Goal: Task Accomplishment & Management: Manage account settings

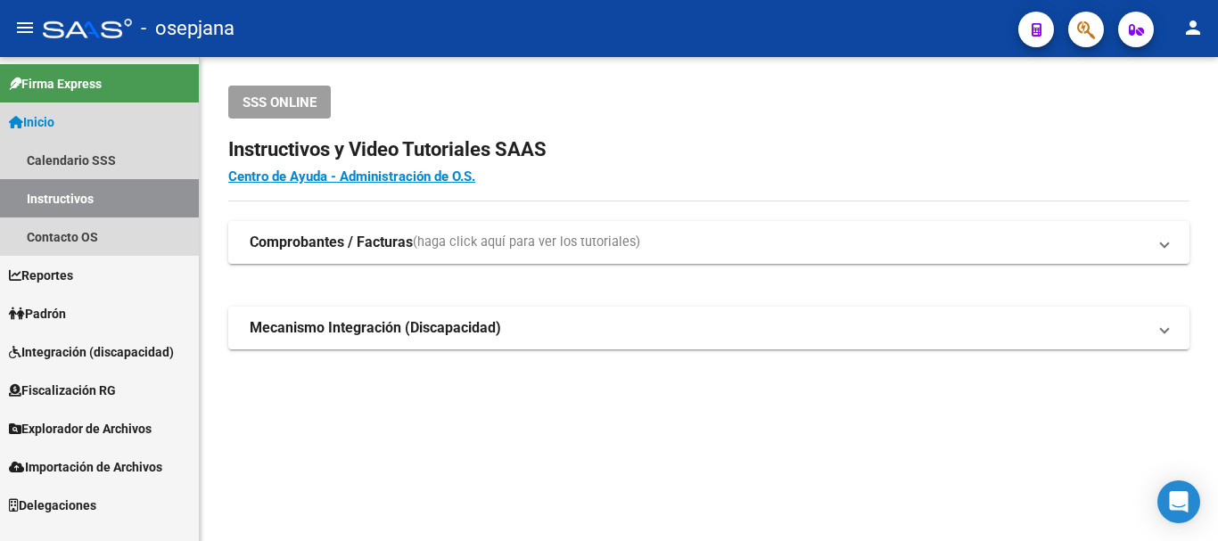
click at [64, 121] on link "Inicio" at bounding box center [99, 122] width 199 height 38
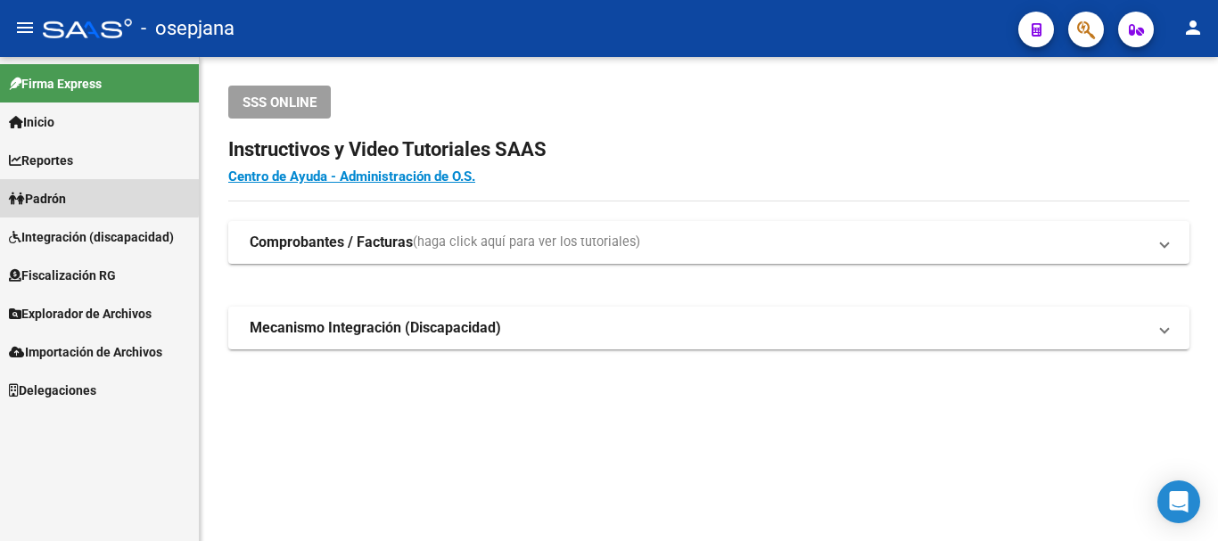
click at [62, 194] on span "Padrón" at bounding box center [37, 199] width 57 height 20
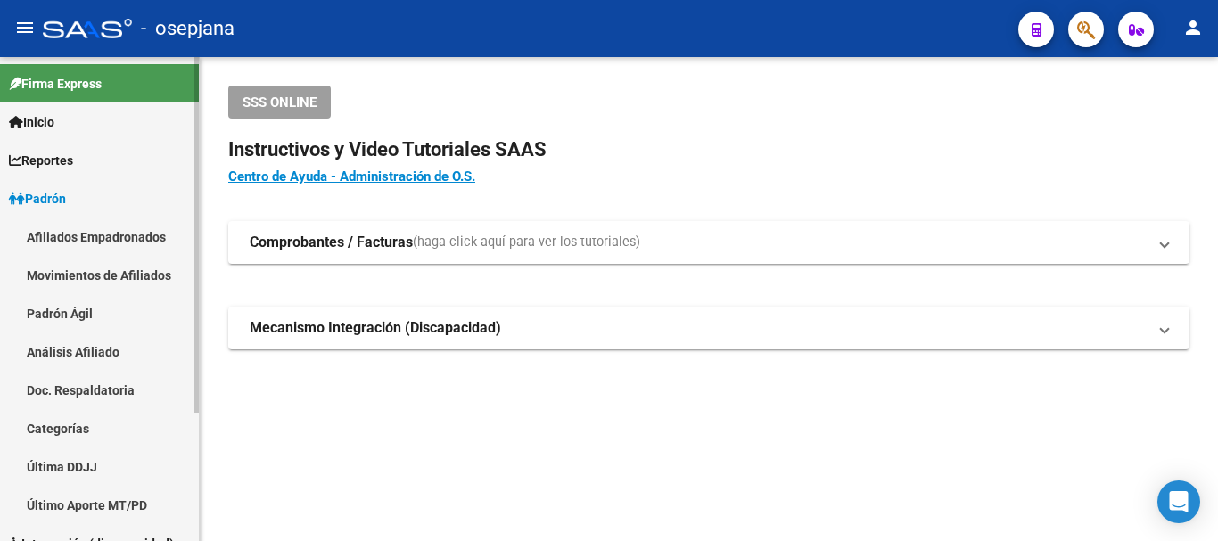
click at [94, 349] on link "Análisis Afiliado" at bounding box center [99, 352] width 199 height 38
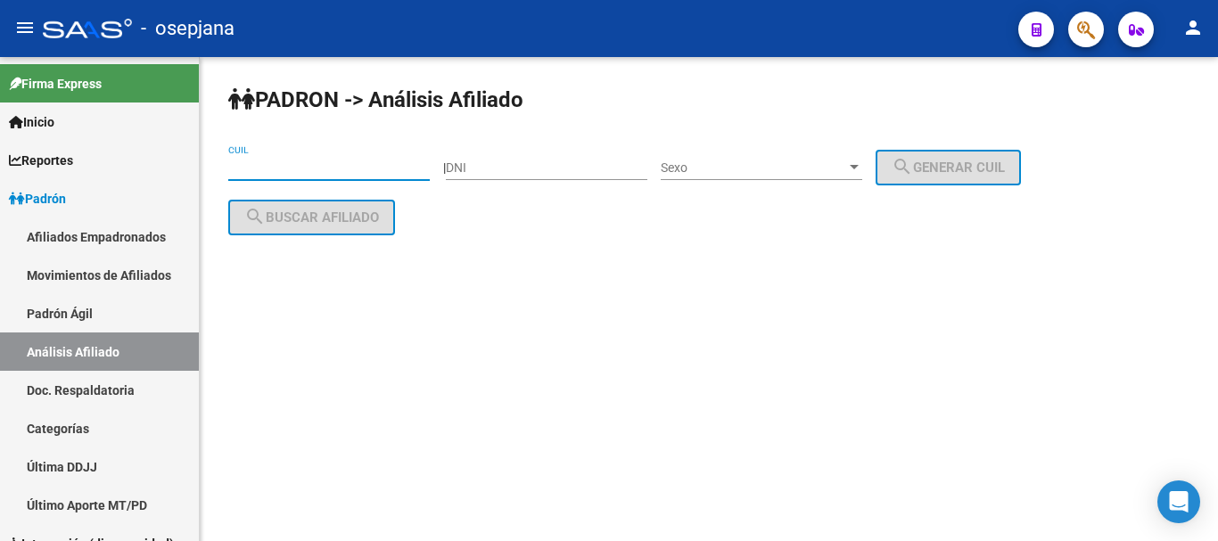
click at [301, 166] on input "CUIL" at bounding box center [329, 168] width 202 height 15
paste input "20-21643978-4"
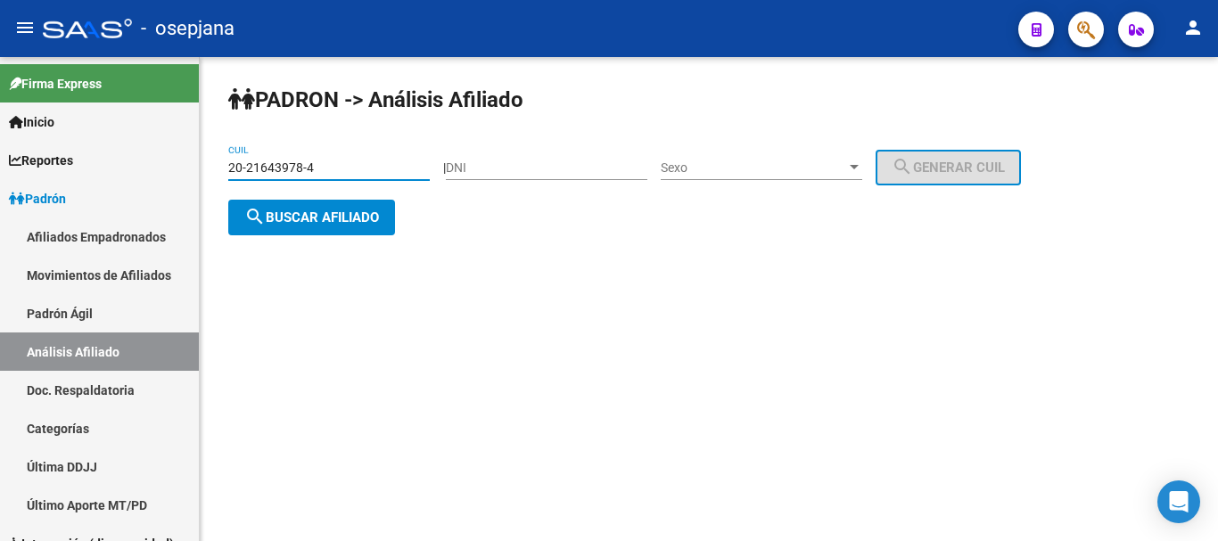
type input "20-21643978-4"
click at [305, 214] on span "search Buscar afiliado" at bounding box center [311, 218] width 135 height 16
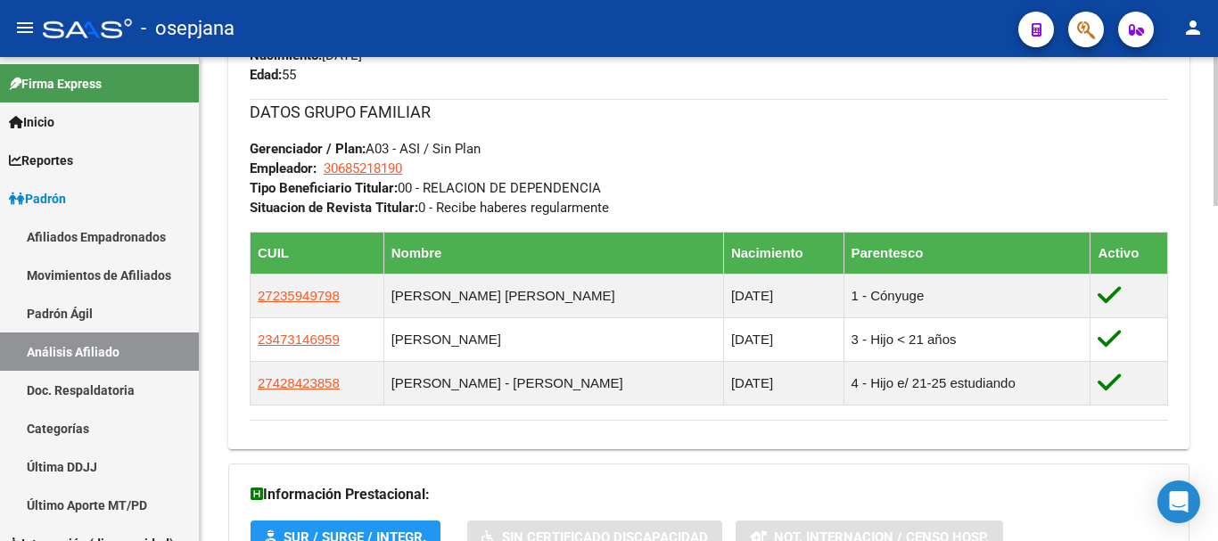
scroll to position [1093, 0]
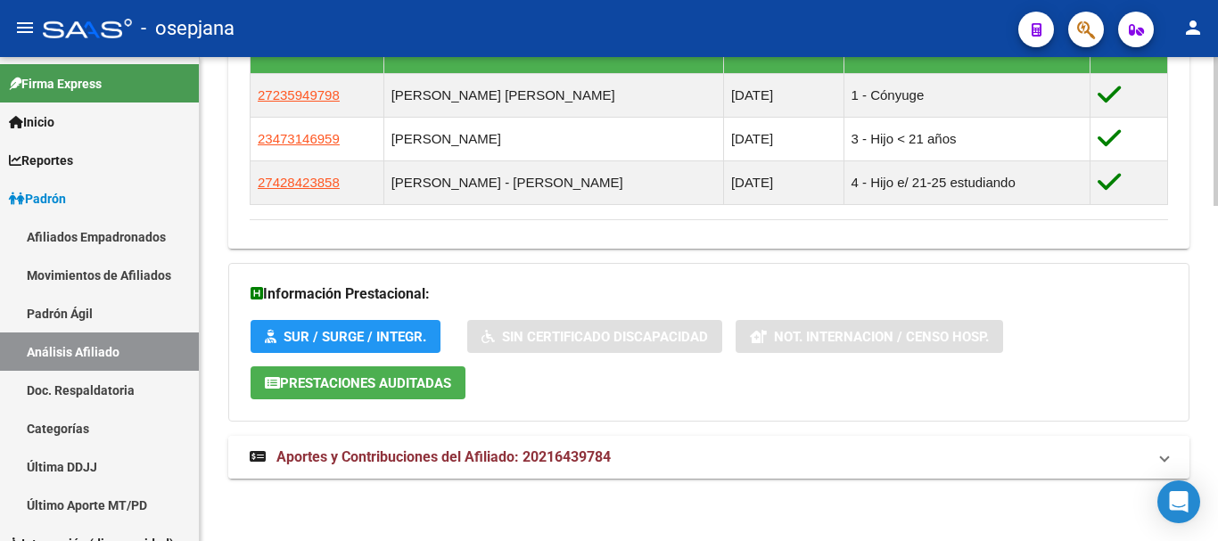
click at [506, 455] on span "Aportes y Contribuciones del Afiliado: 20216439784" at bounding box center [444, 457] width 334 height 17
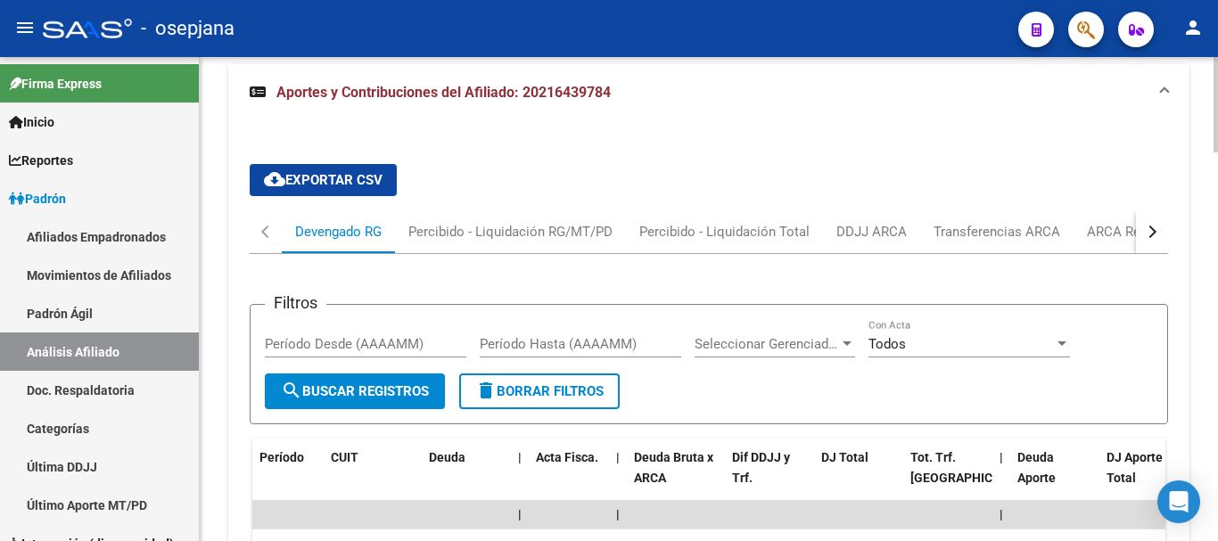
scroll to position [1554, 0]
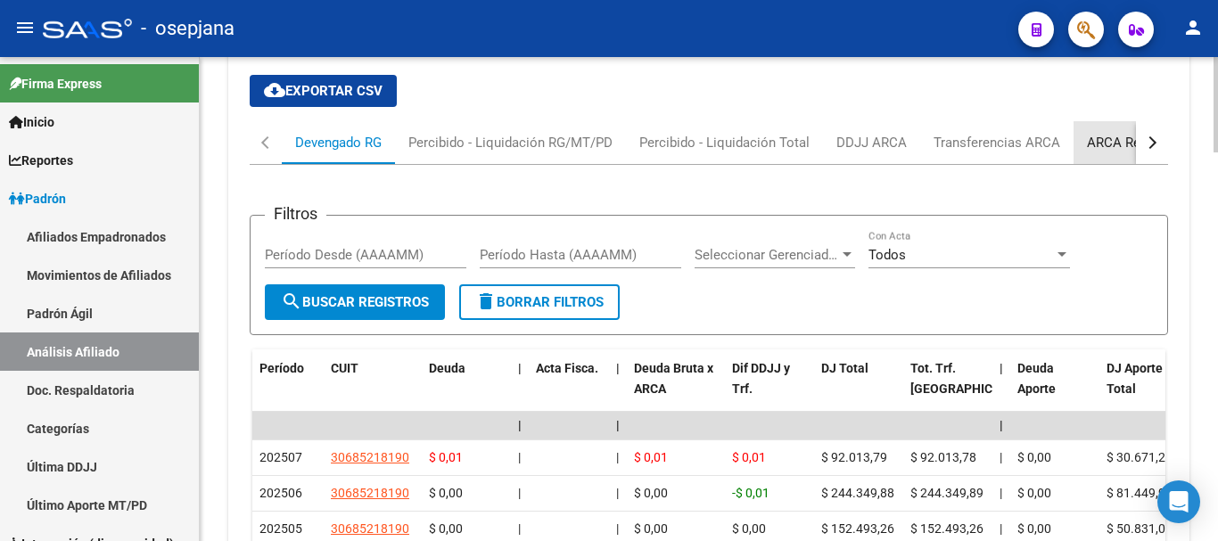
click at [1100, 137] on div "ARCA Relaciones Laborales" at bounding box center [1170, 143] width 167 height 20
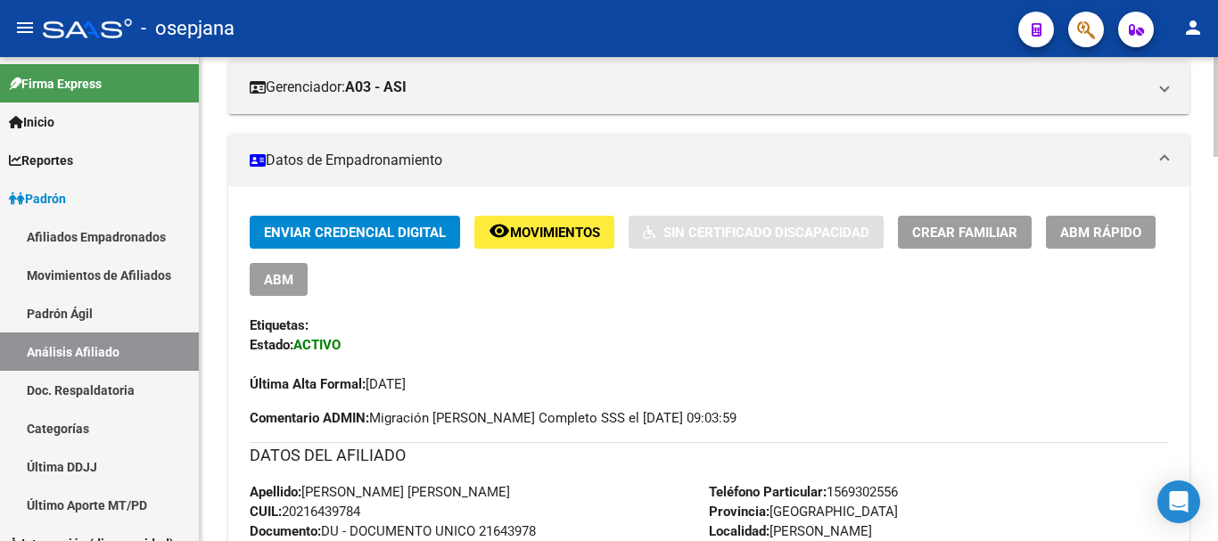
scroll to position [476, 0]
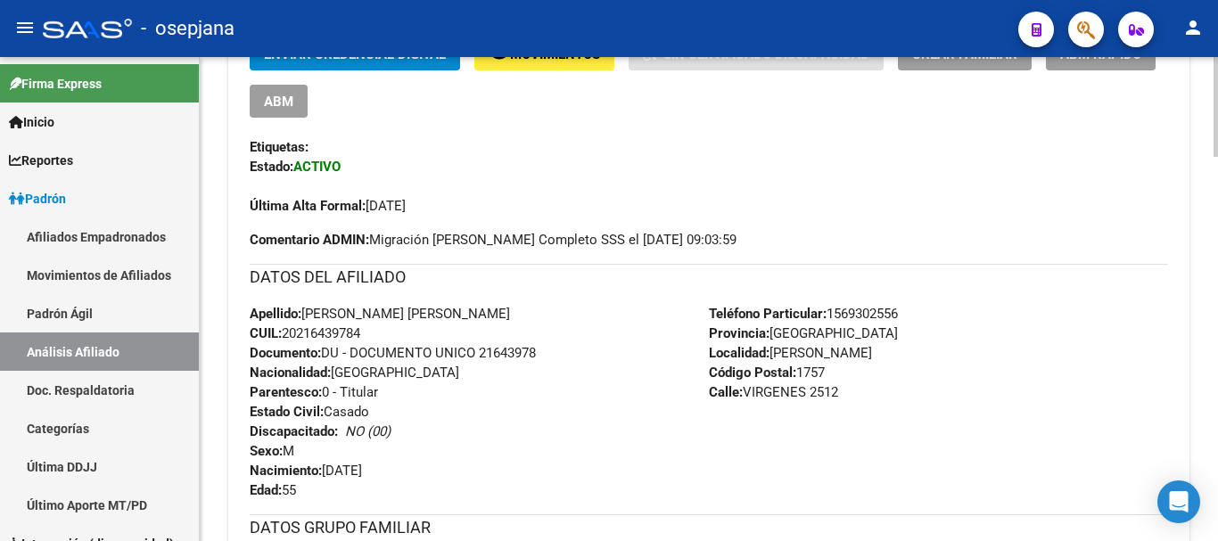
click at [331, 330] on span "CUIL: 20216439784" at bounding box center [305, 334] width 111 height 16
copy span "20216439784"
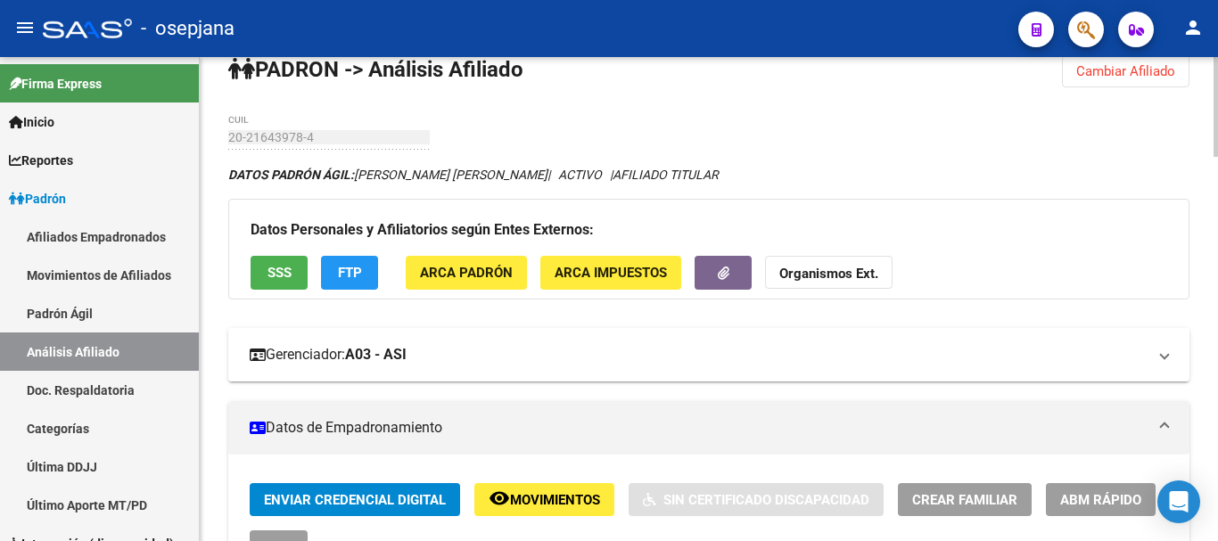
scroll to position [120, 0]
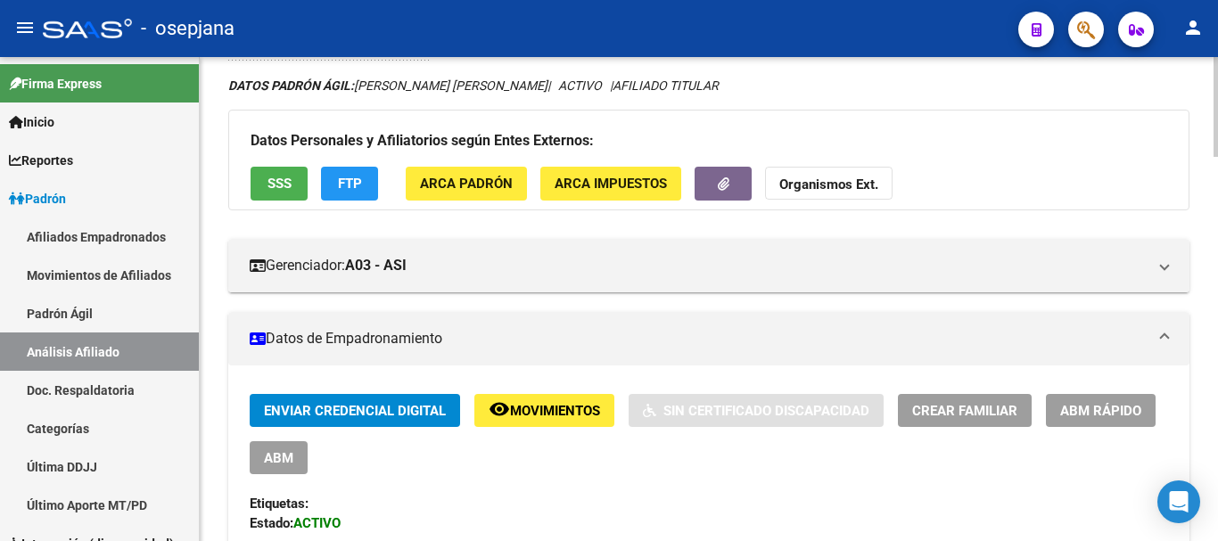
click at [1098, 413] on span "ABM Rápido" at bounding box center [1101, 411] width 81 height 16
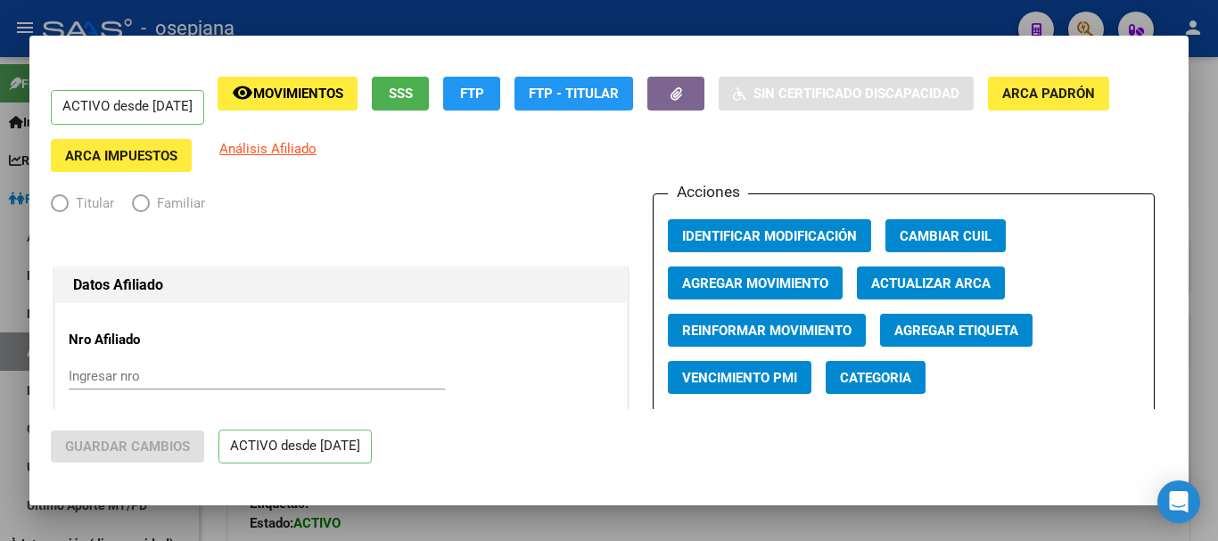
radio input "true"
type input "30-68521819-0"
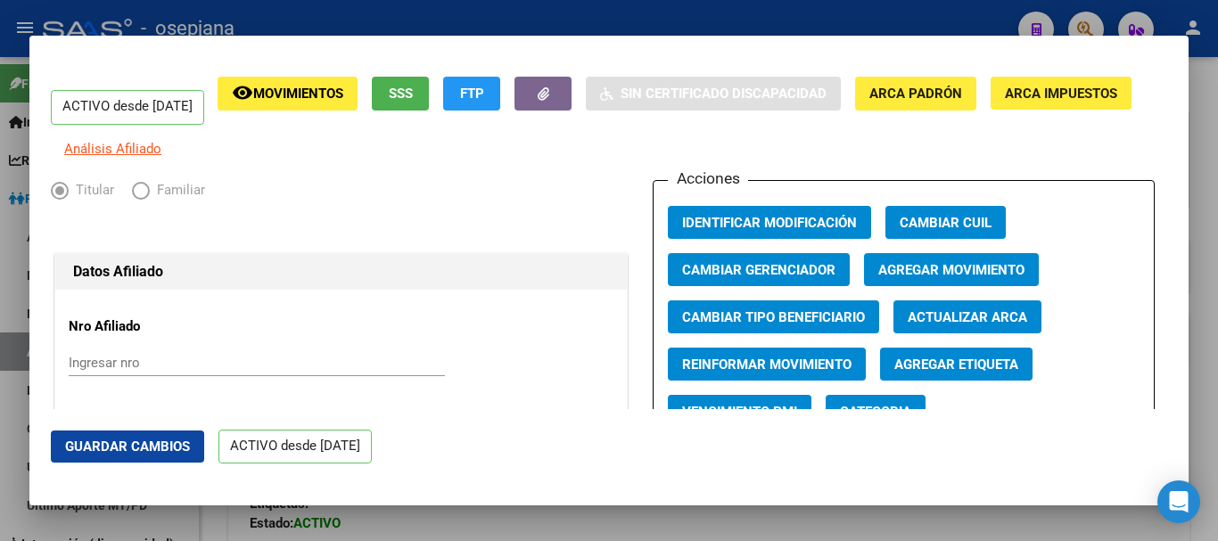
click at [1214, 135] on div at bounding box center [609, 270] width 1218 height 541
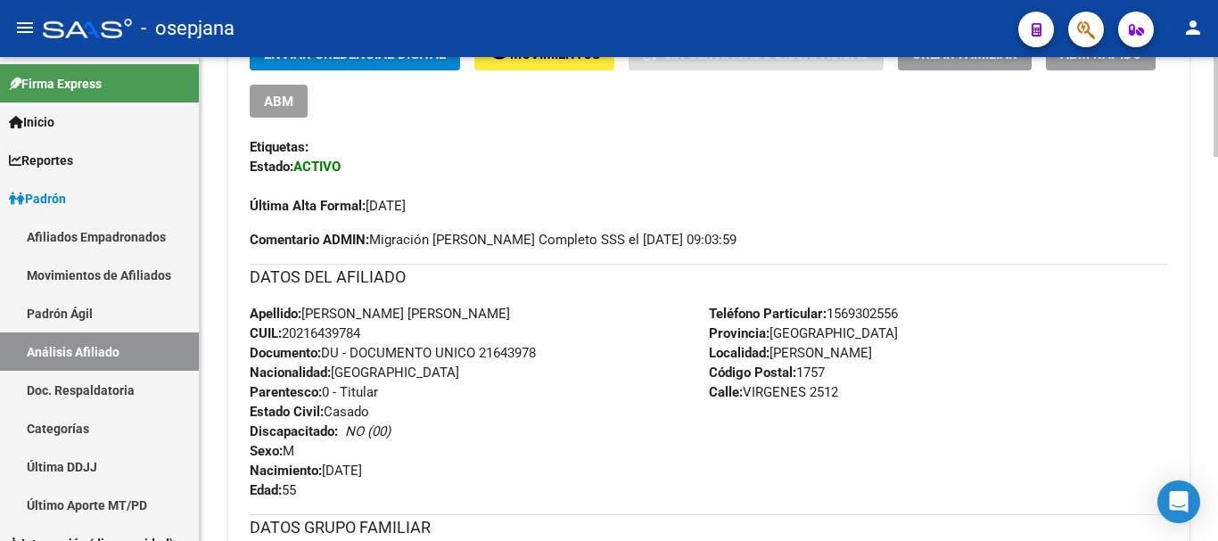
scroll to position [298, 0]
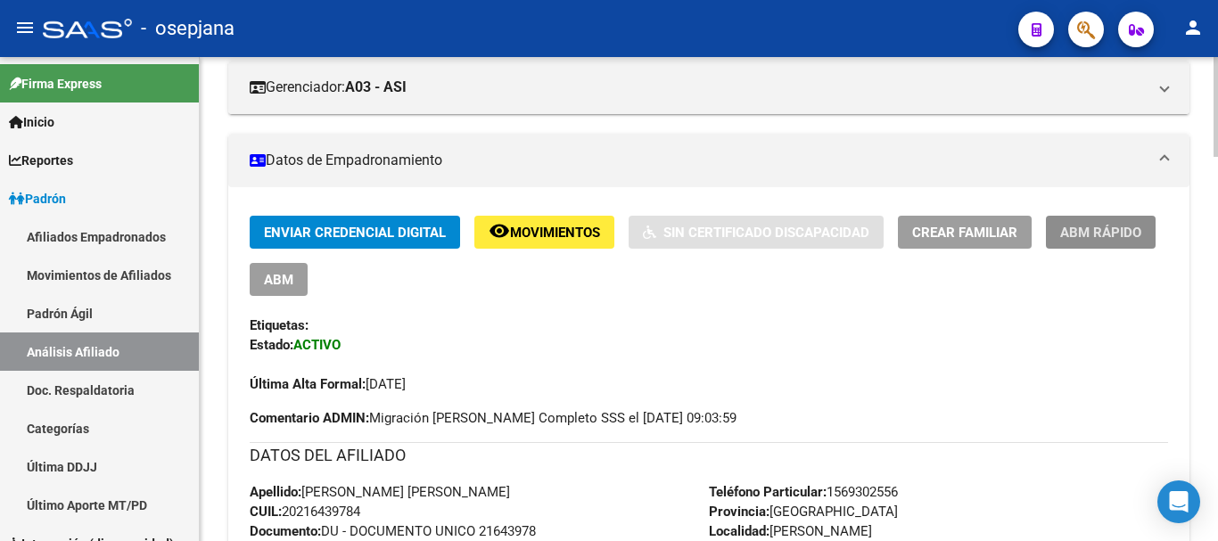
click at [1082, 232] on span "ABM Rápido" at bounding box center [1101, 233] width 81 height 16
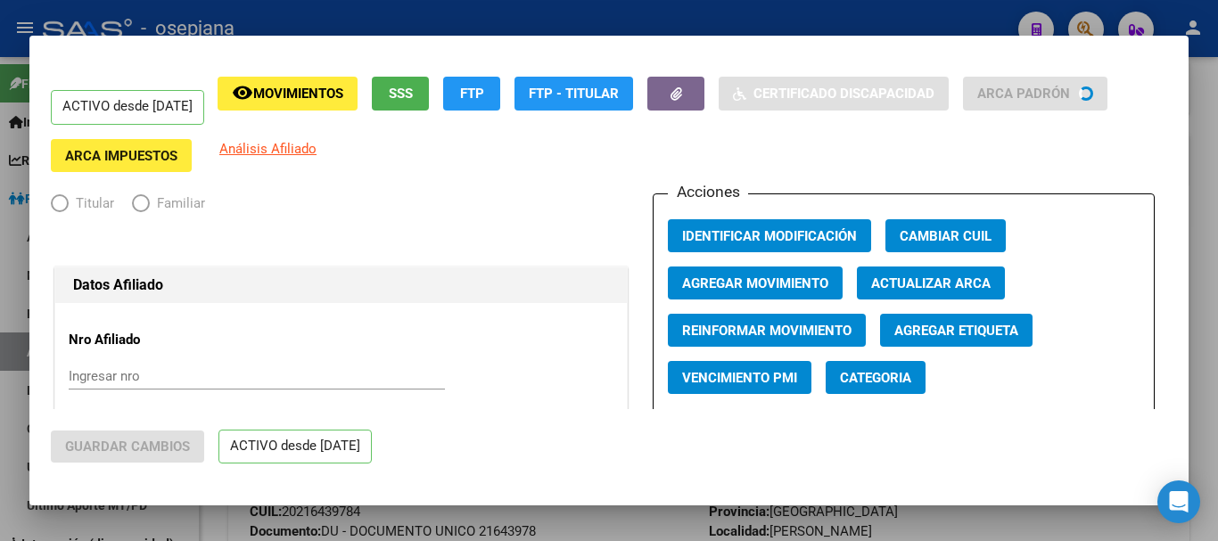
radio input "true"
type input "30-68521819-0"
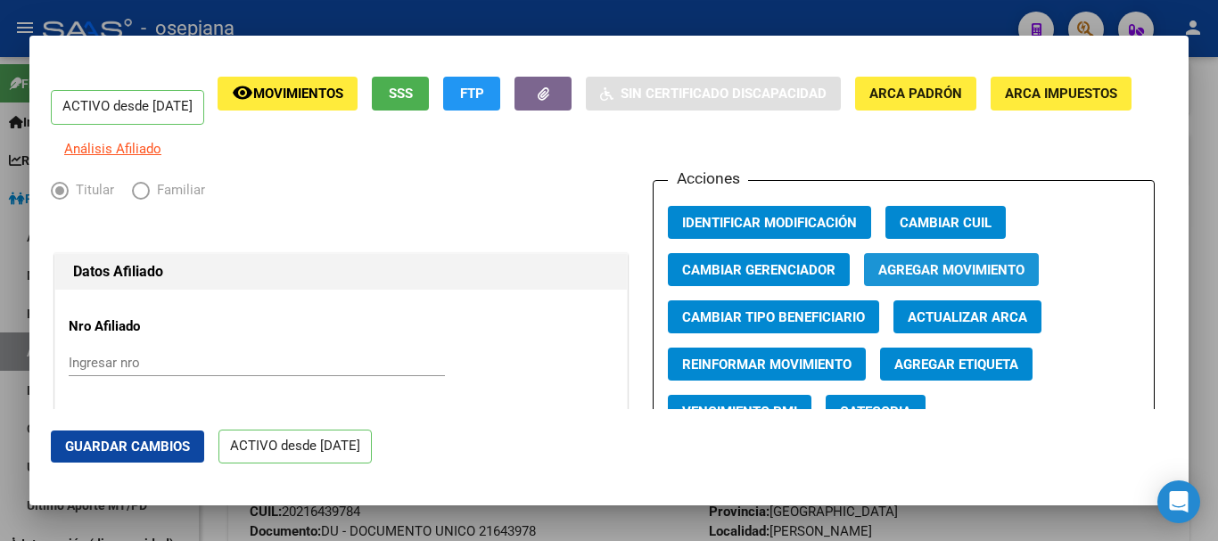
click at [955, 278] on span "Agregar Movimiento" at bounding box center [952, 270] width 146 height 16
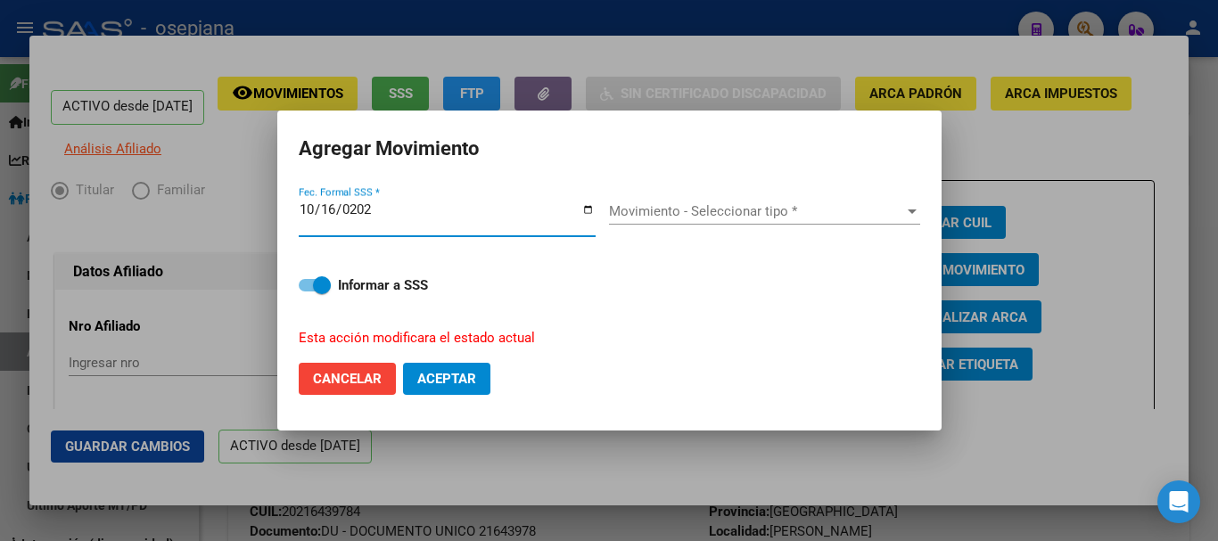
type input "[DATE]"
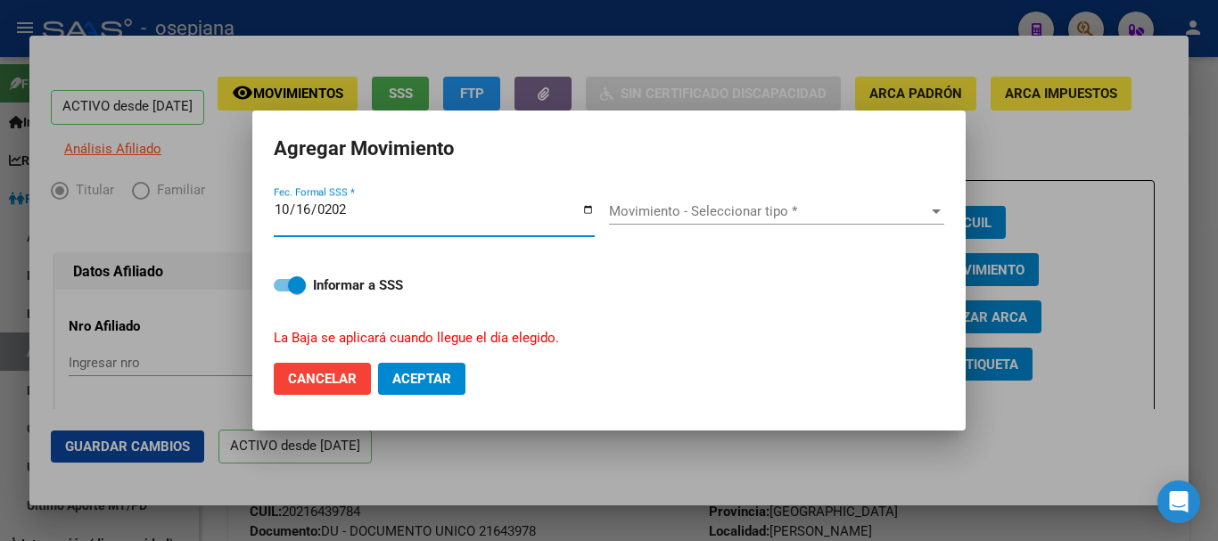
click at [657, 215] on span "Movimiento - Seleccionar tipo *" at bounding box center [768, 211] width 319 height 16
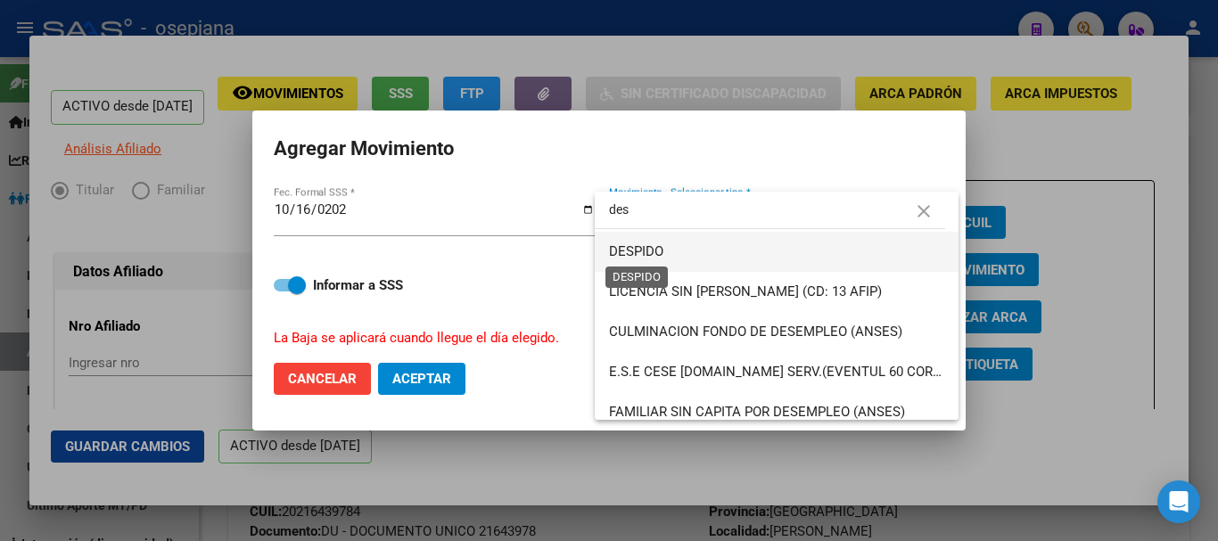
type input "des"
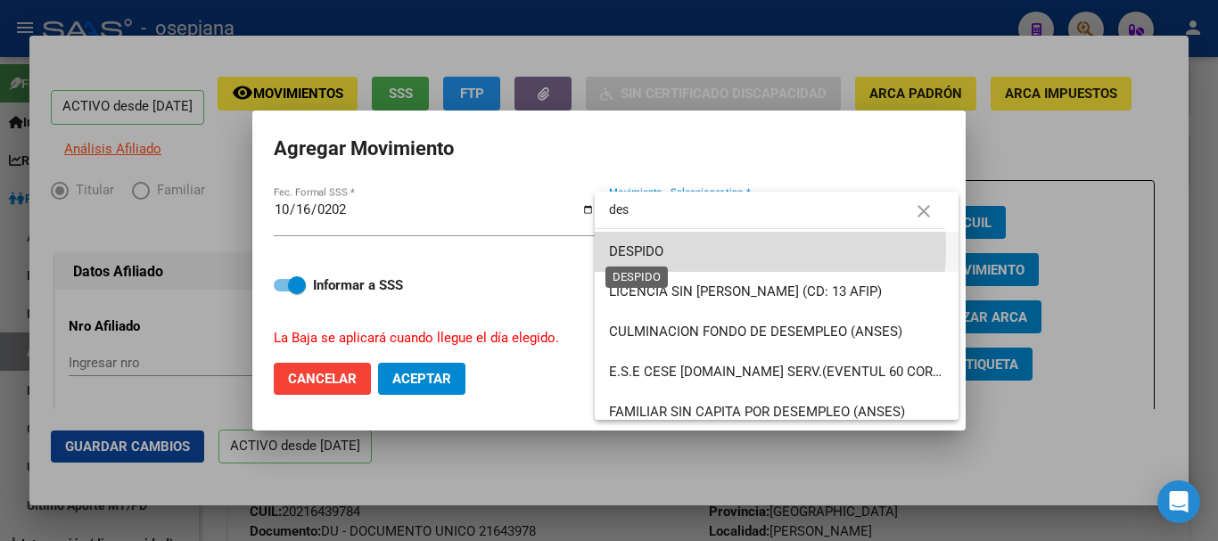
click at [644, 246] on span "DESPIDO" at bounding box center [636, 252] width 54 height 16
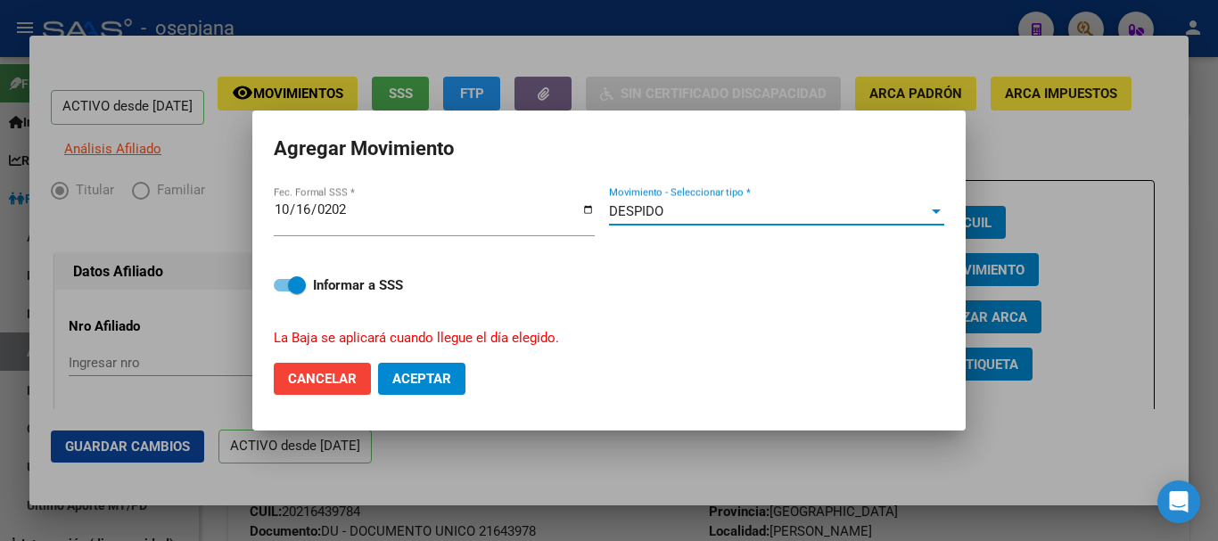
click at [412, 382] on span "Aceptar" at bounding box center [421, 379] width 59 height 16
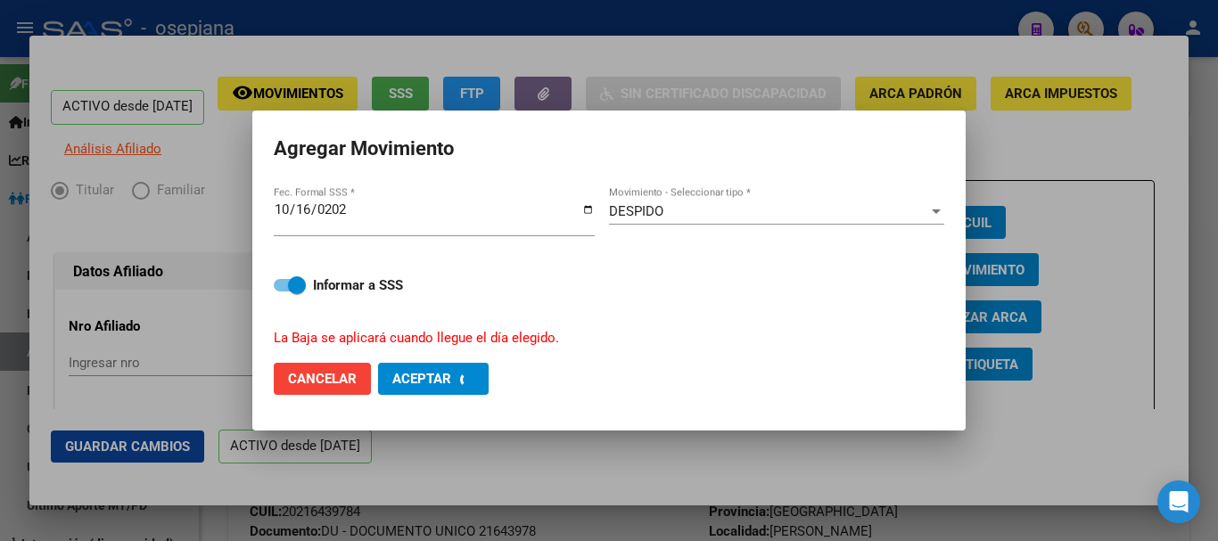
checkbox input "false"
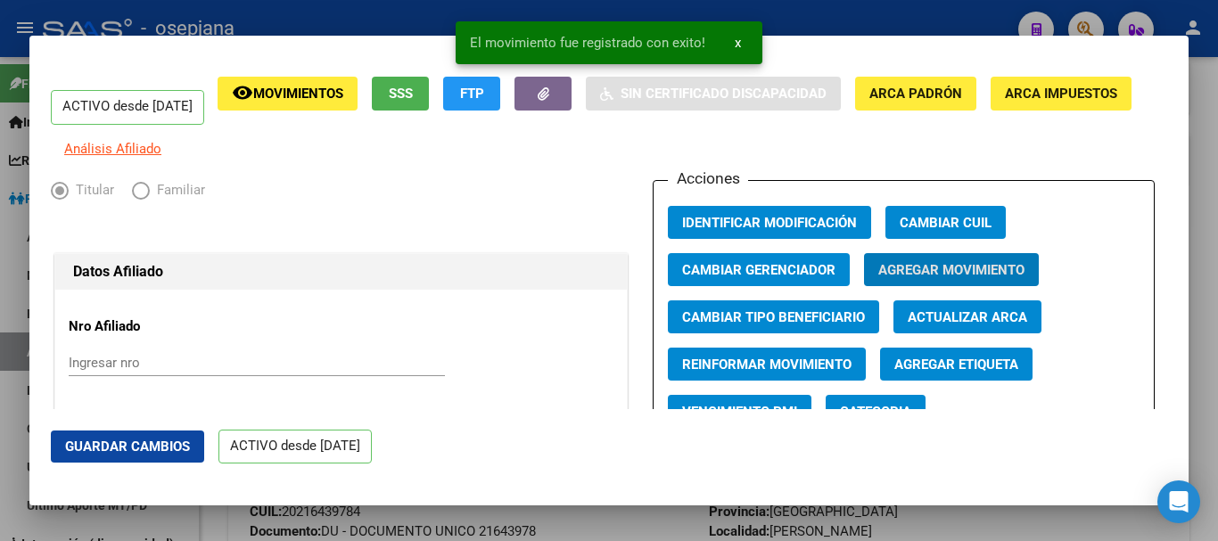
click at [141, 443] on span "Guardar Cambios" at bounding box center [127, 447] width 125 height 16
click at [1210, 169] on div at bounding box center [609, 270] width 1218 height 541
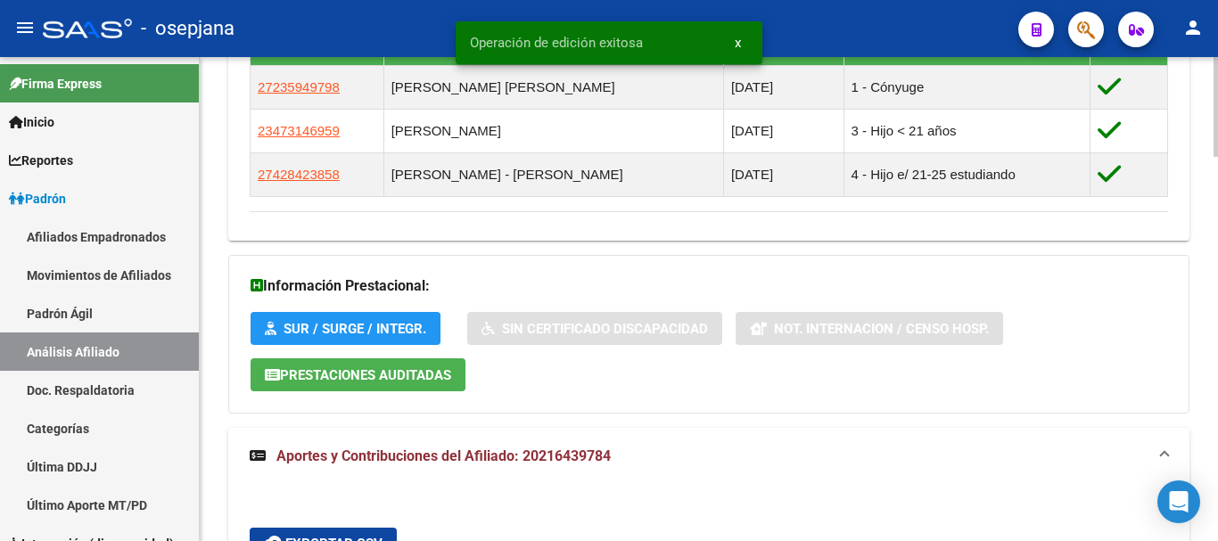
scroll to position [1636, 0]
